Goal: Task Accomplishment & Management: Use online tool/utility

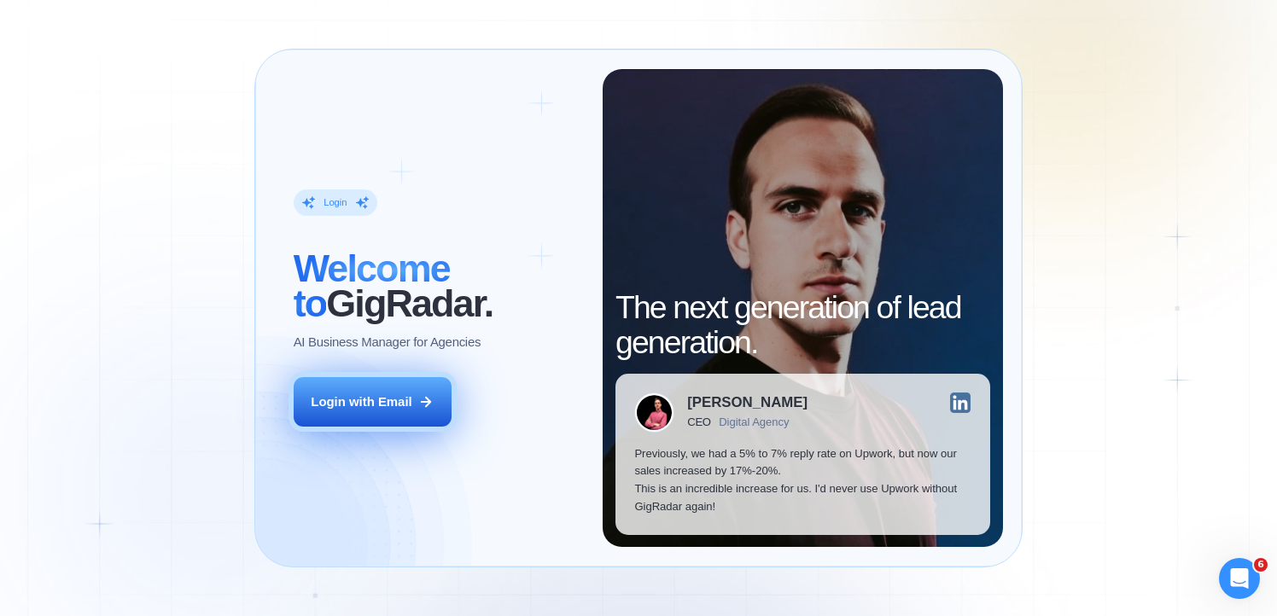
click at [393, 404] on div "Login with Email" at bounding box center [361, 402] width 101 height 18
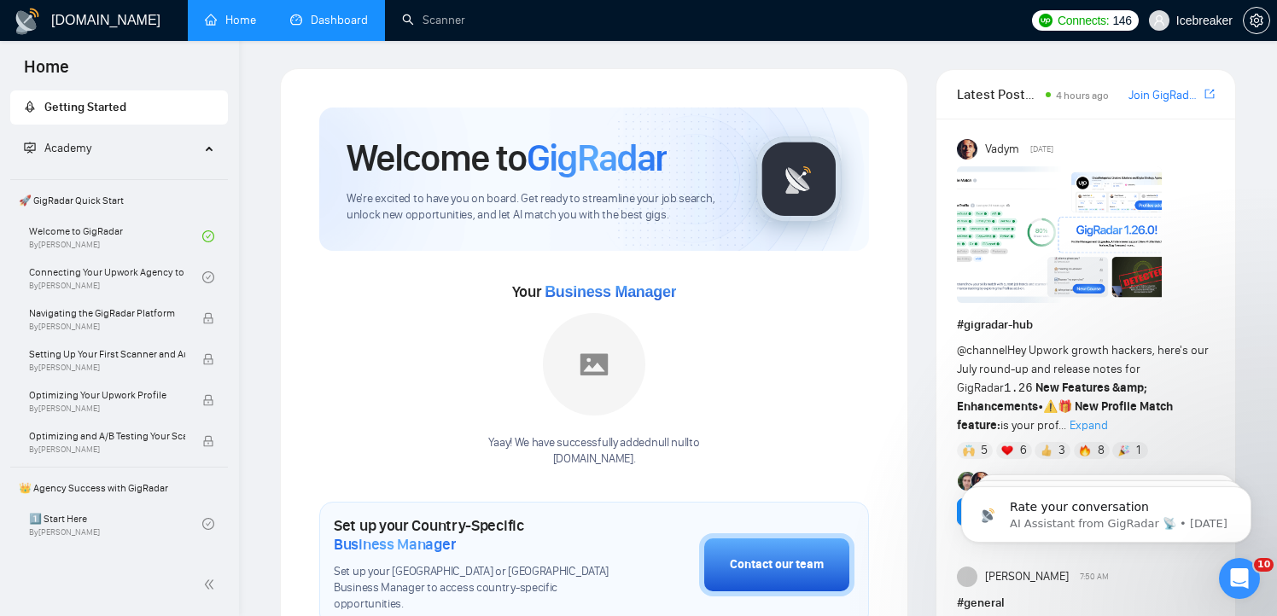
click at [329, 27] on link "Dashboard" at bounding box center [329, 20] width 78 height 15
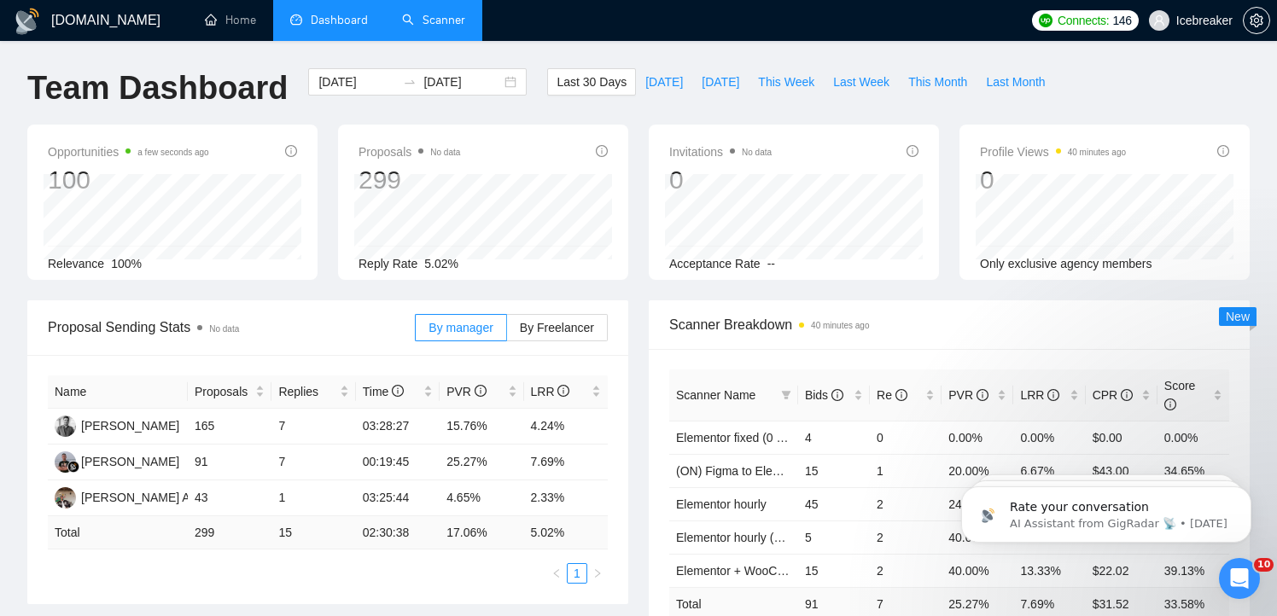
click at [421, 18] on link "Scanner" at bounding box center [433, 20] width 63 height 15
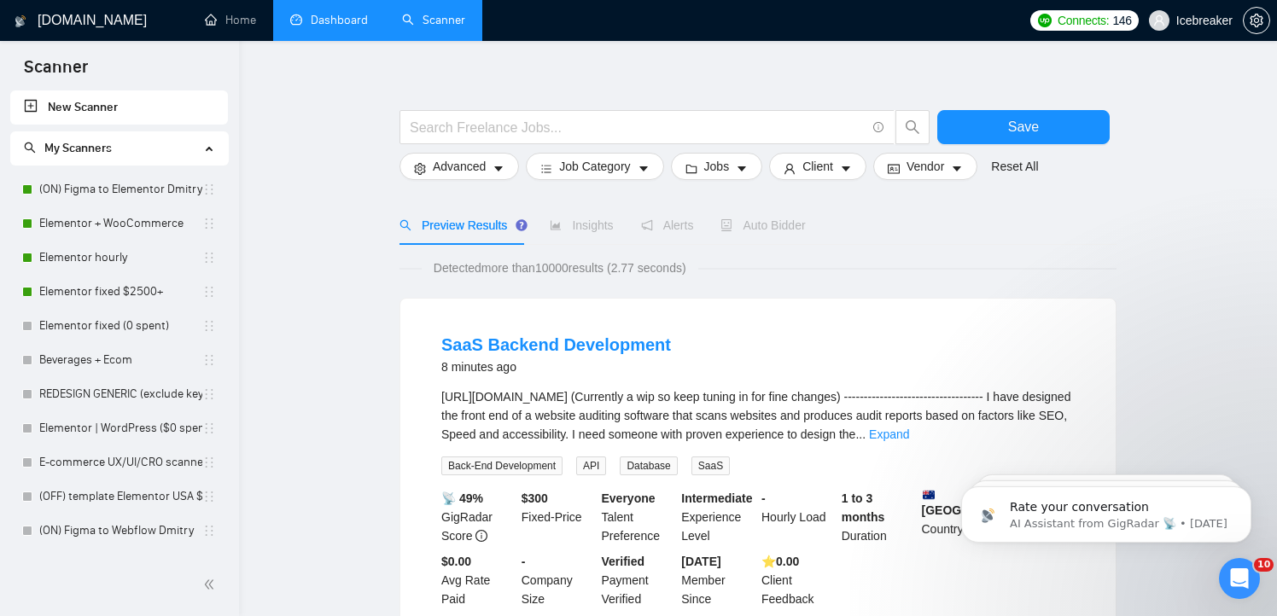
scroll to position [20, 0]
click at [143, 200] on link "(ON) Figma to Elementor Dmitry" at bounding box center [120, 189] width 163 height 34
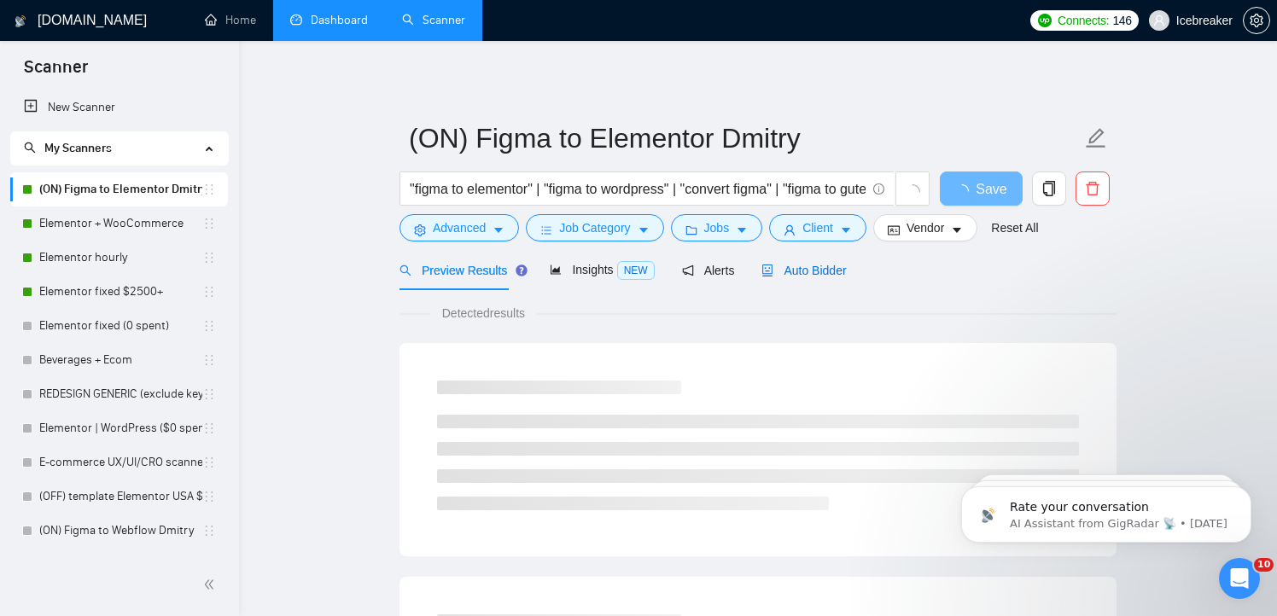
click at [819, 276] on span "Auto Bidder" at bounding box center [803, 271] width 84 height 14
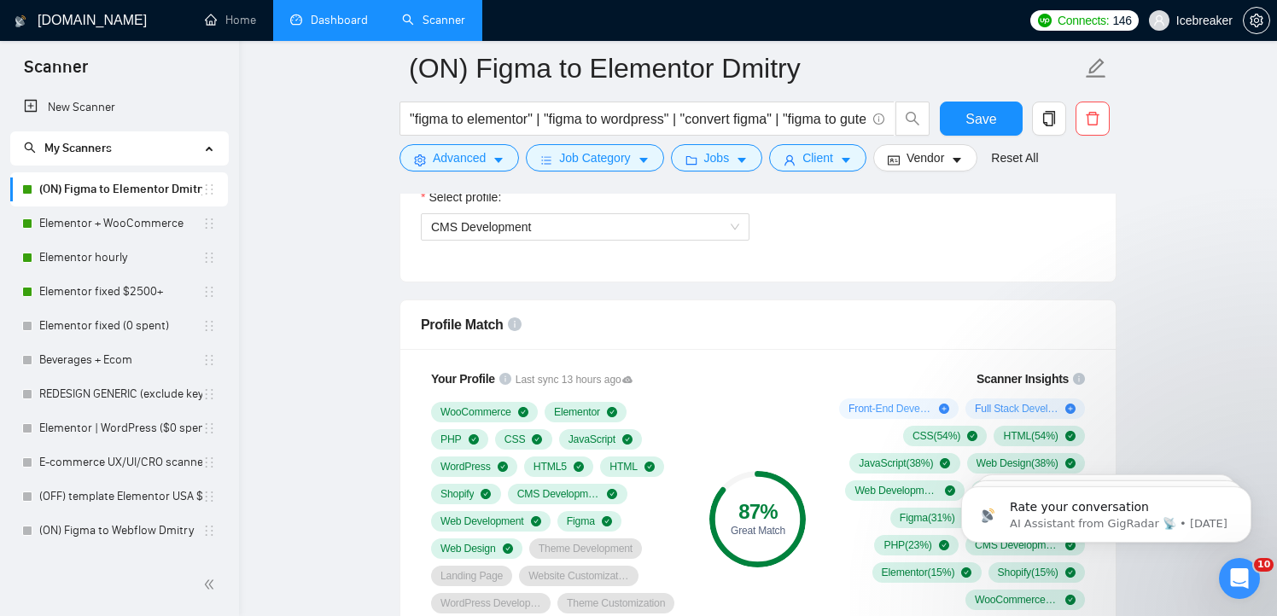
scroll to position [1170, 0]
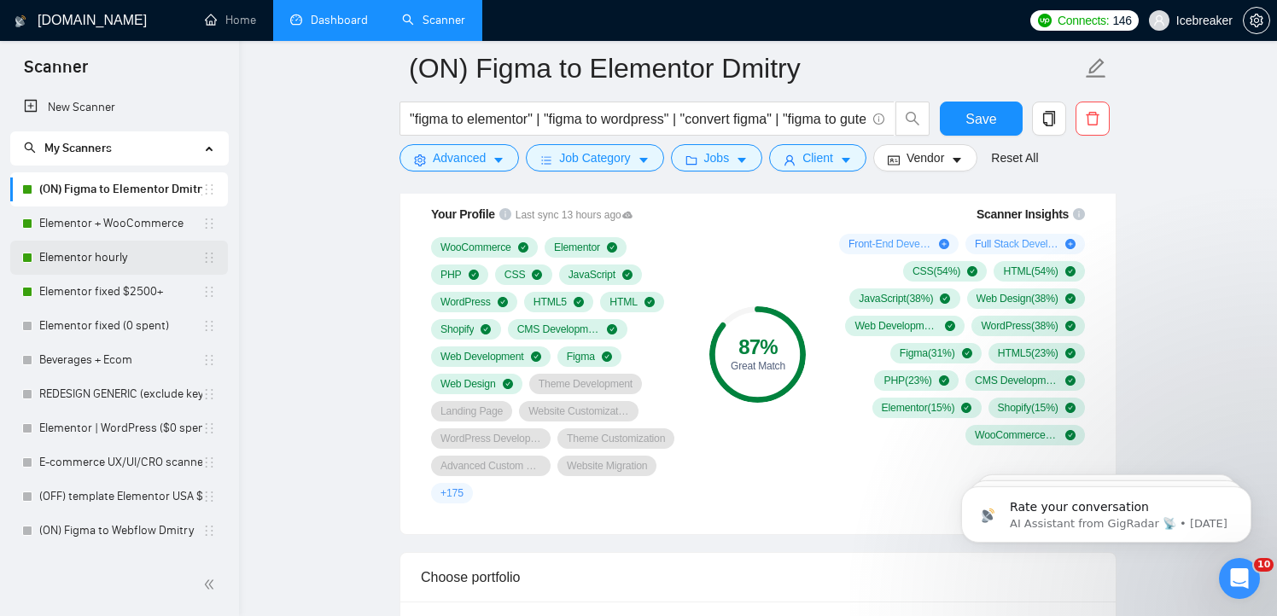
click at [108, 250] on link "Elementor hourly" at bounding box center [120, 258] width 163 height 34
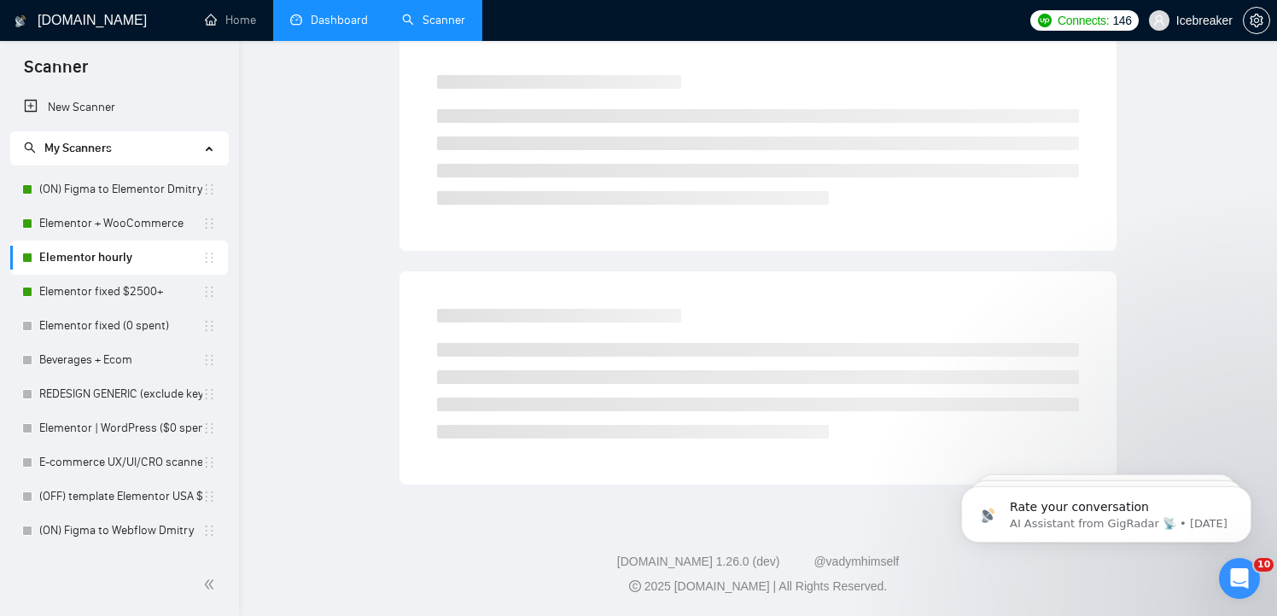
scroll to position [7, 0]
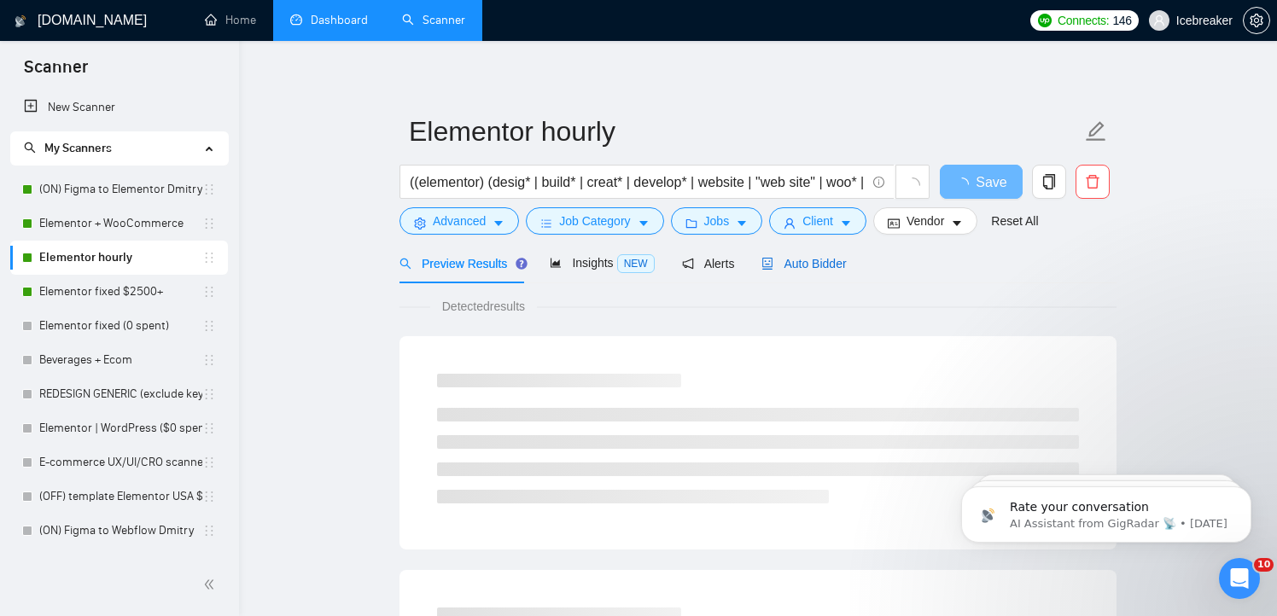
click at [829, 263] on span "Auto Bidder" at bounding box center [803, 264] width 84 height 14
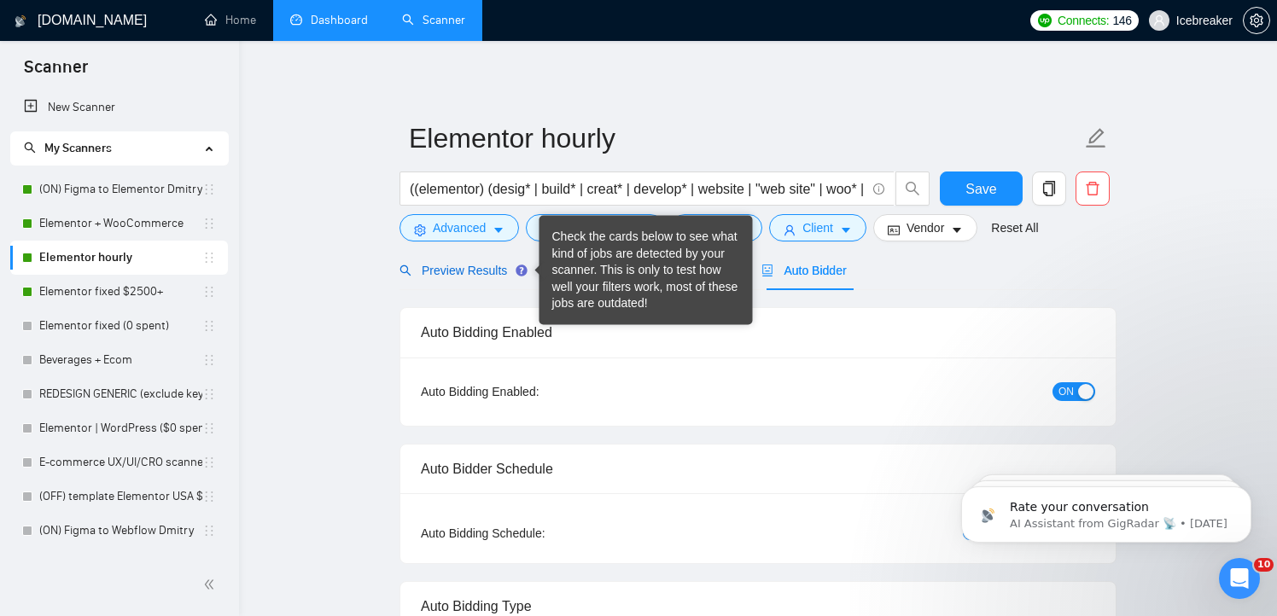
click at [487, 276] on span "Preview Results" at bounding box center [460, 271] width 123 height 14
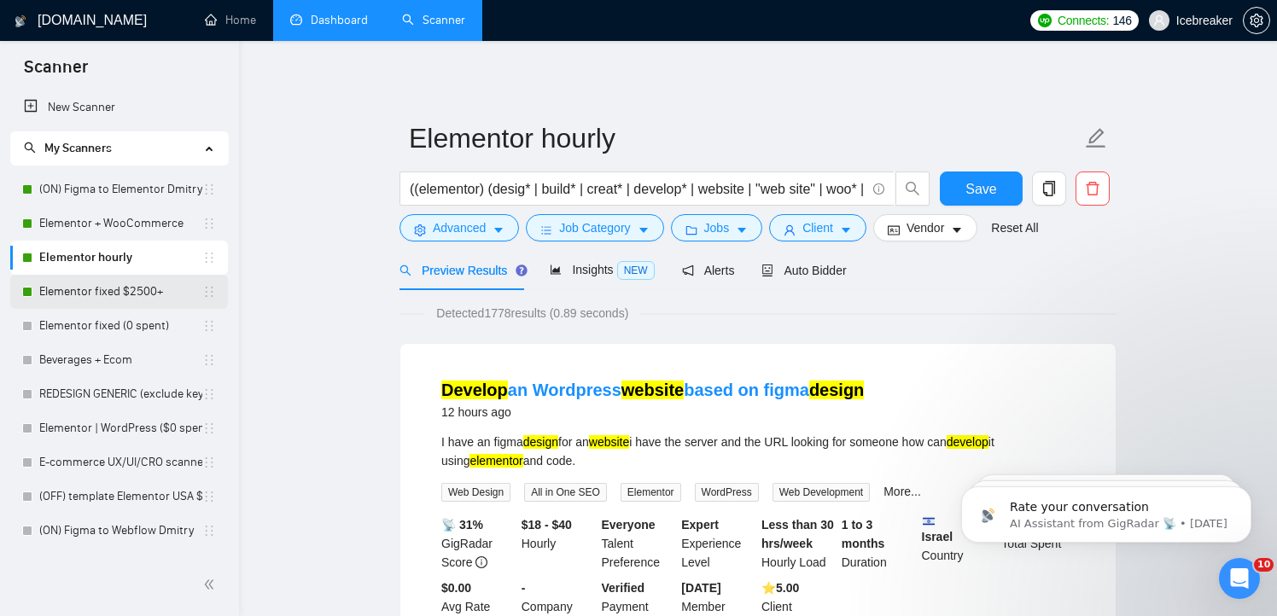
click at [105, 296] on link "Elementor fixed $2500+" at bounding box center [120, 292] width 163 height 34
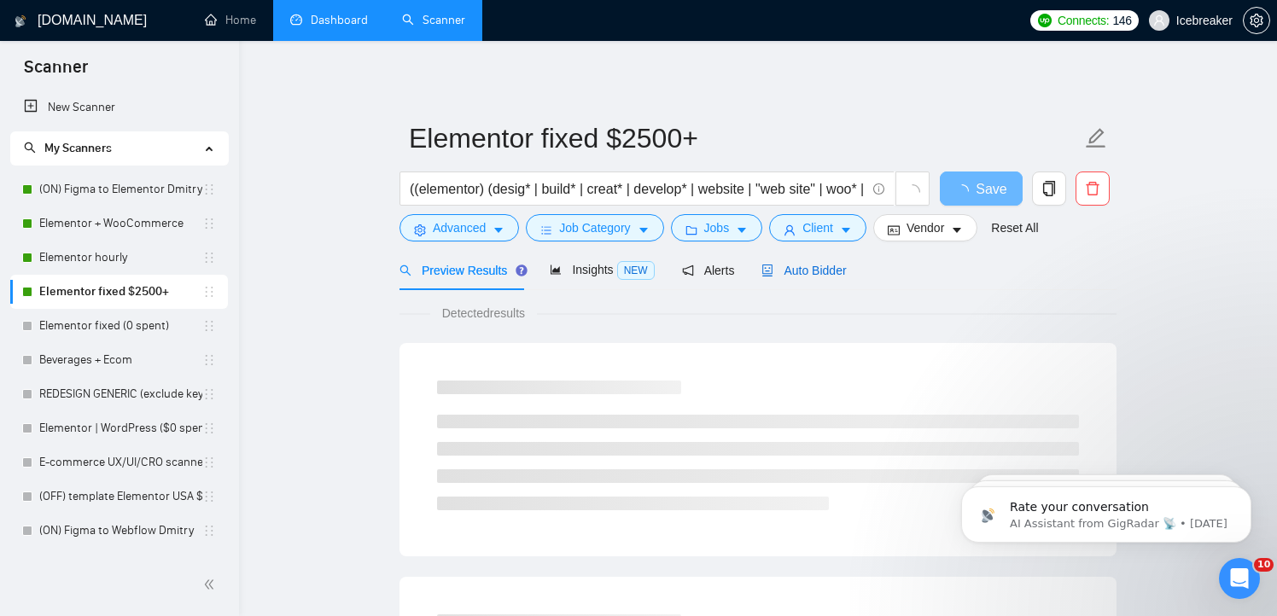
click at [788, 273] on span "Auto Bidder" at bounding box center [803, 271] width 84 height 14
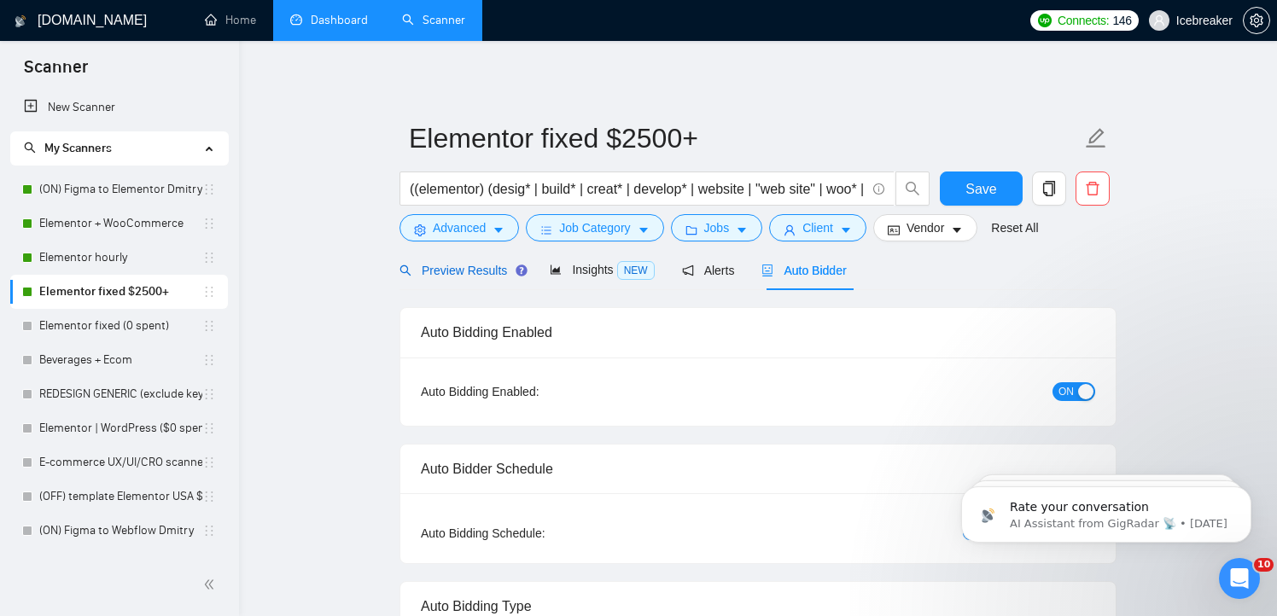
click at [497, 272] on span "Preview Results" at bounding box center [460, 271] width 123 height 14
